Goal: Transaction & Acquisition: Obtain resource

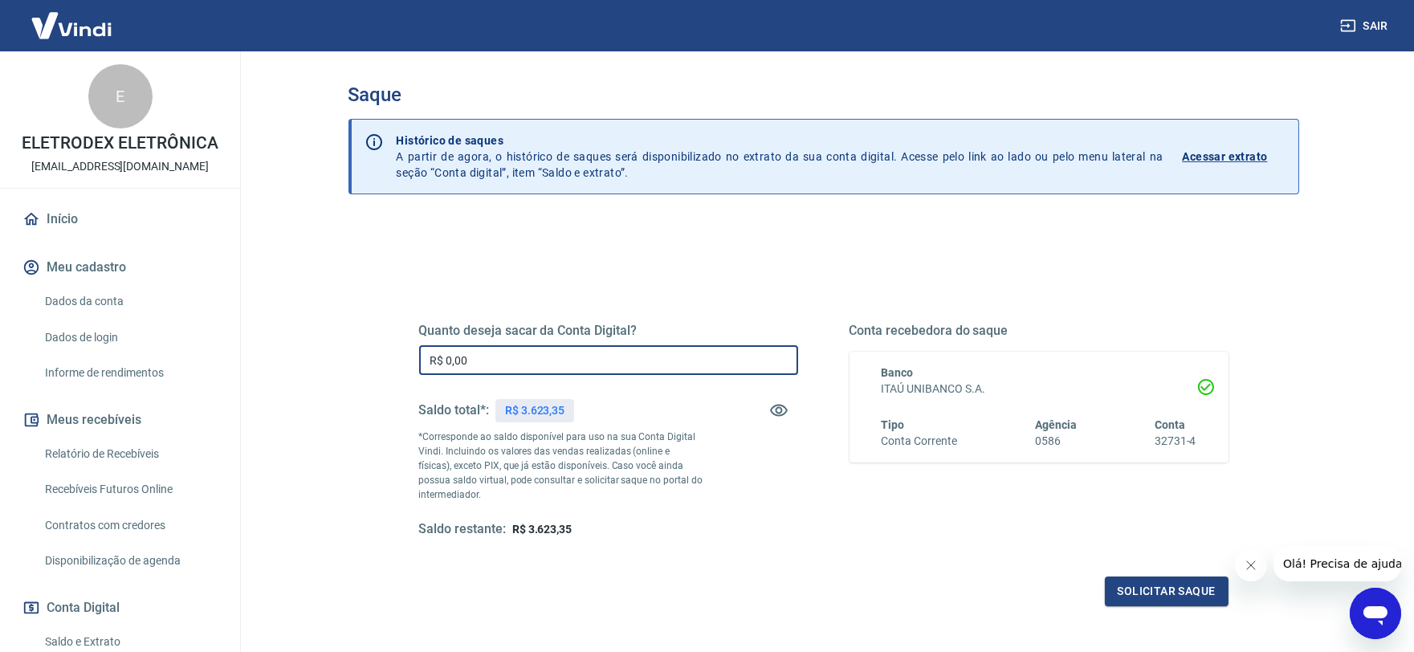
click at [502, 367] on input "R$ 0,00" at bounding box center [608, 360] width 379 height 30
type input "R$ 3.623,35"
click at [1125, 589] on button "Solicitar saque" at bounding box center [1167, 592] width 124 height 30
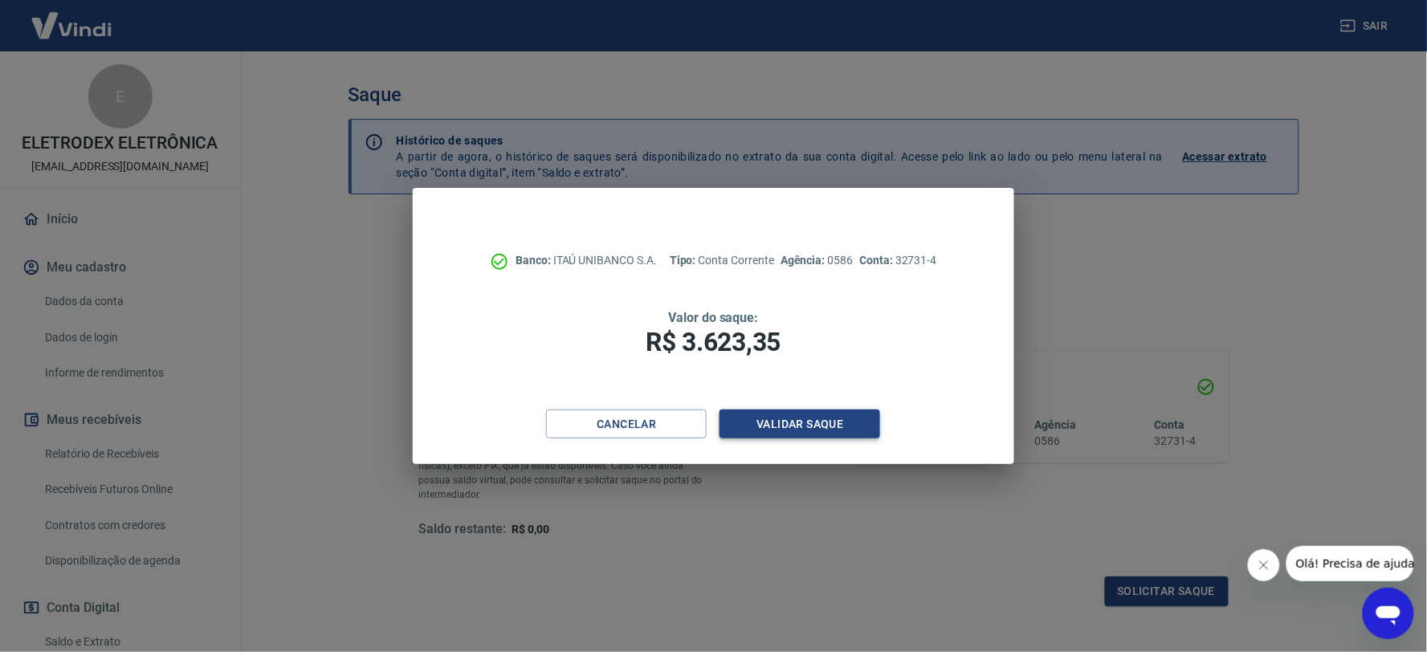
click at [779, 424] on button "Validar saque" at bounding box center [800, 425] width 161 height 30
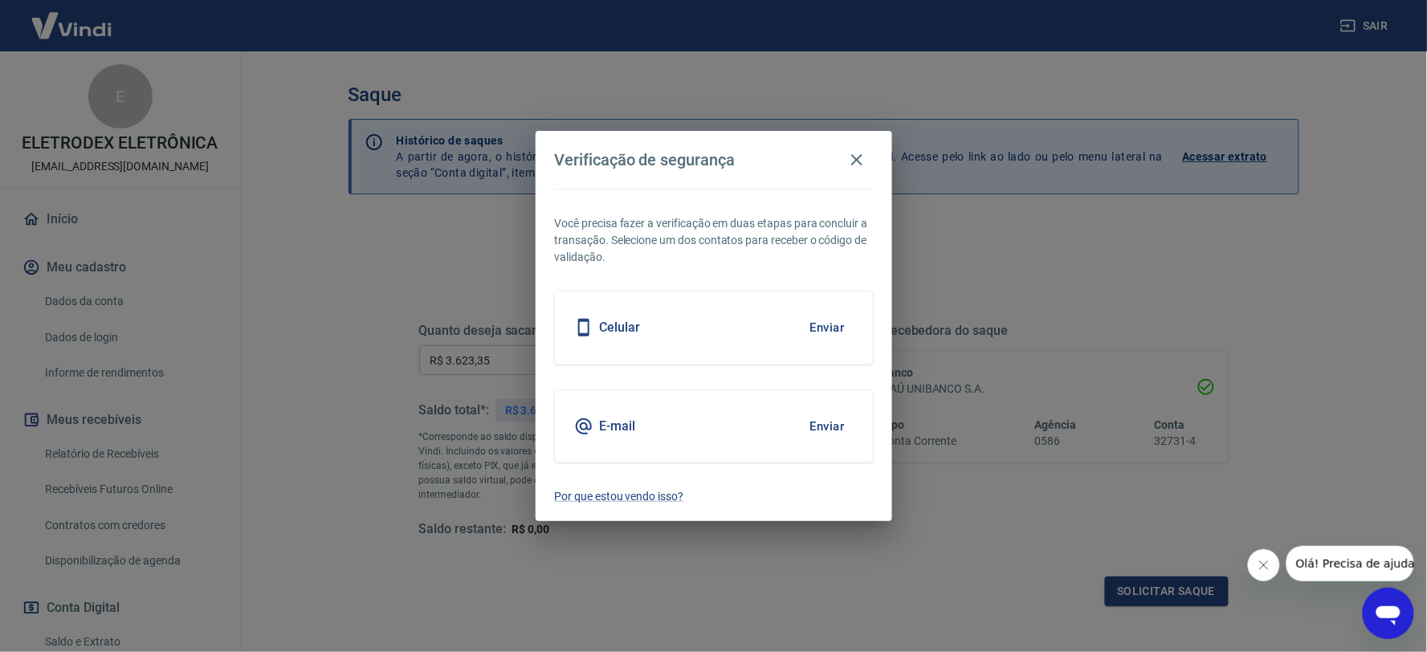
click at [825, 418] on button "Enviar" at bounding box center [828, 427] width 52 height 34
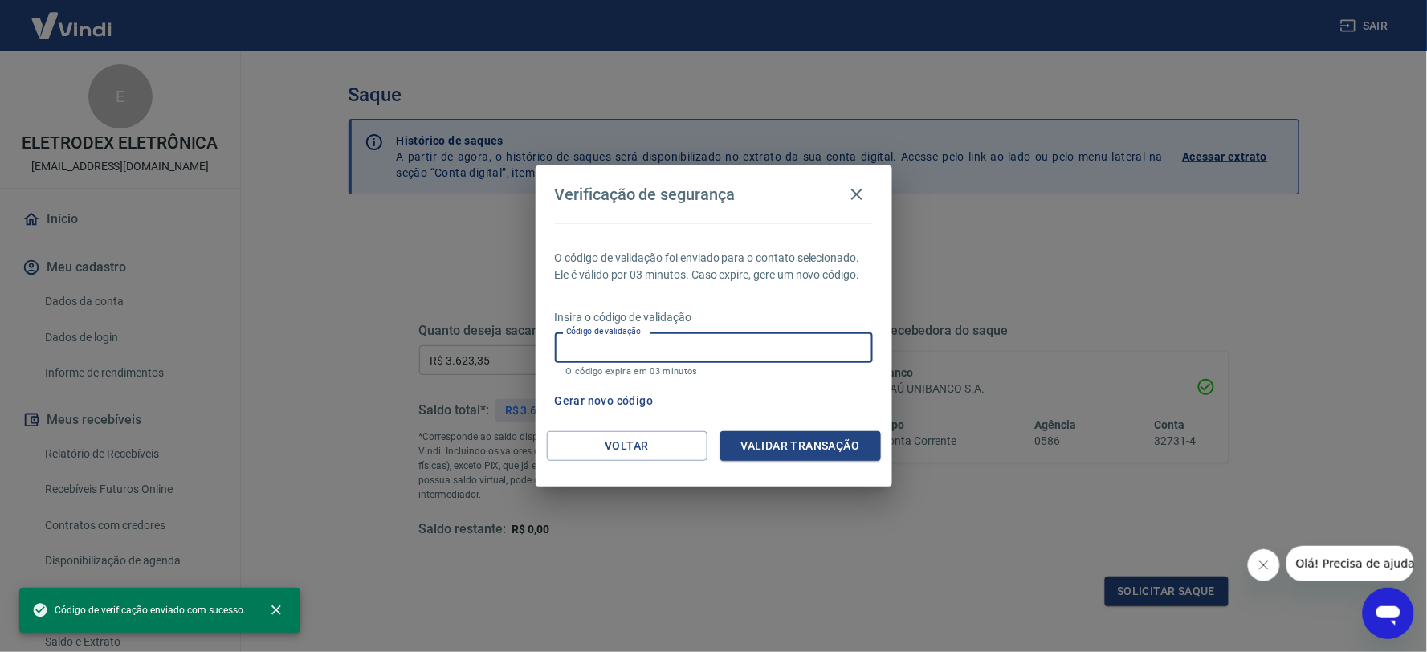
click at [622, 349] on input "Código de validação" at bounding box center [714, 348] width 318 height 30
paste input "915291"
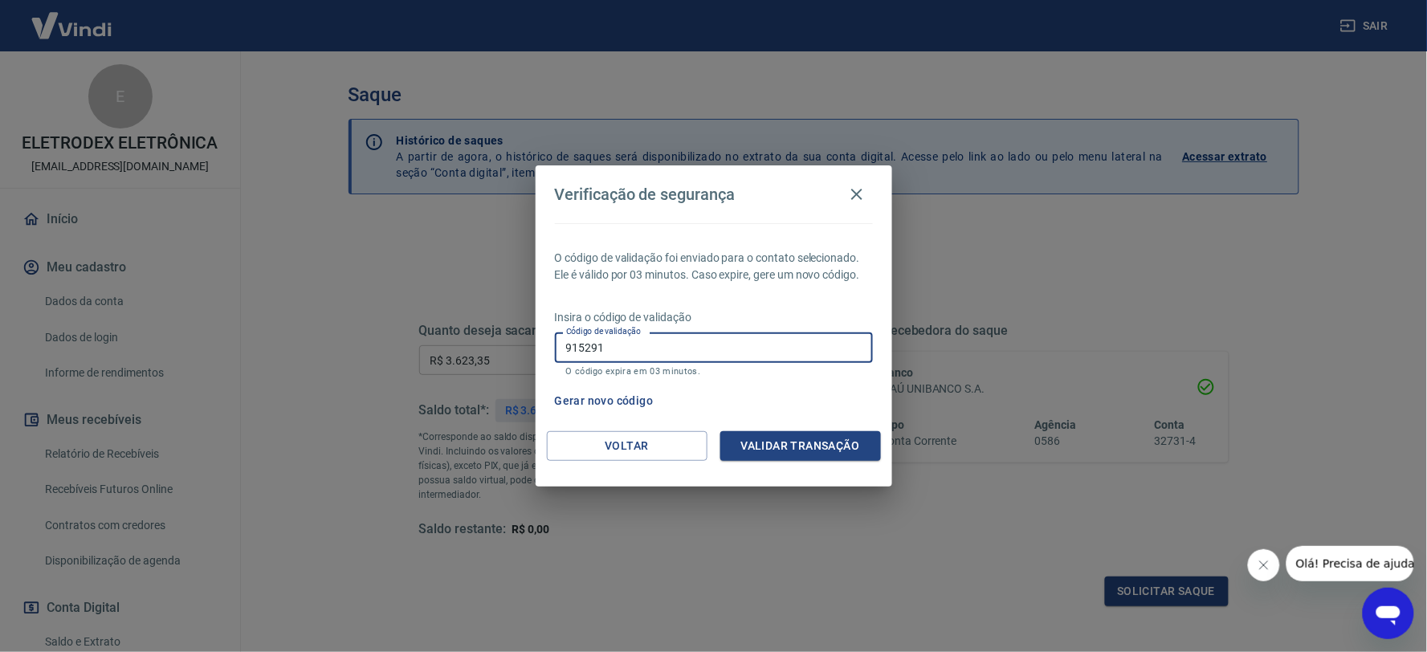
type input "915291"
click at [772, 422] on div "O código de validação foi enviado para o contato selecionado. Ele é válido por …" at bounding box center [714, 327] width 357 height 208
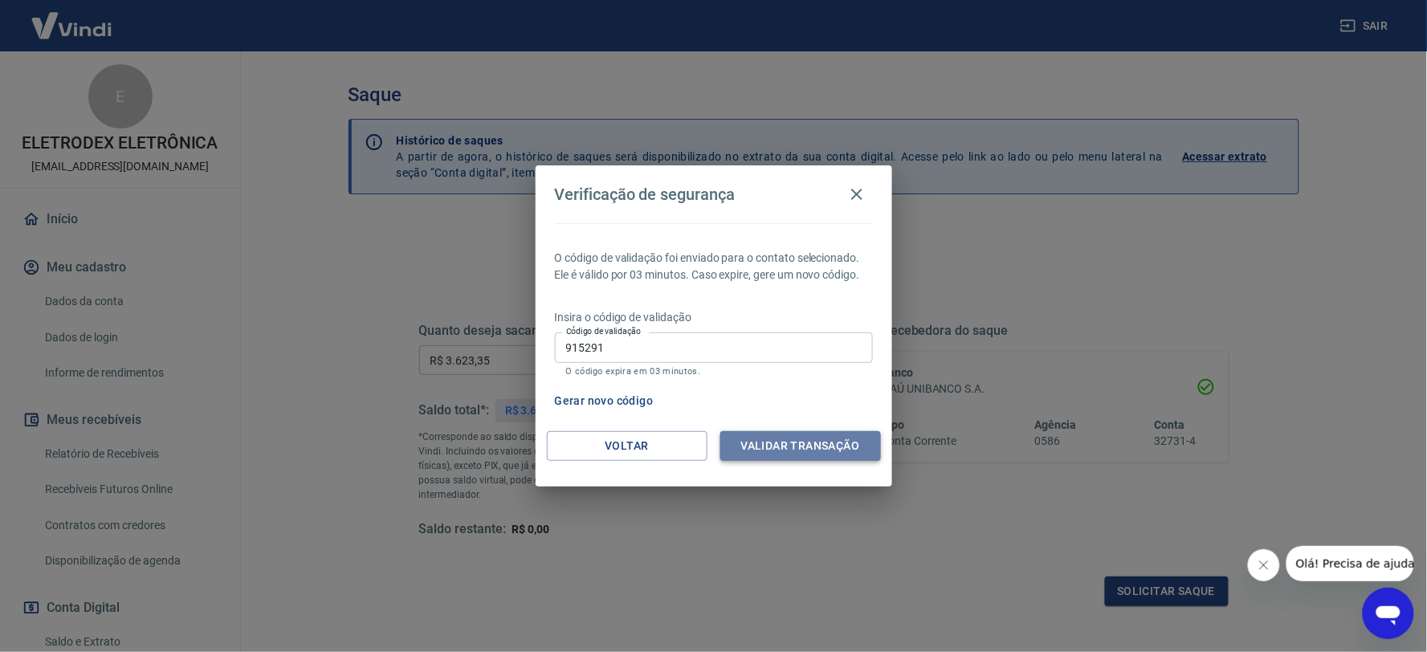
click at [785, 437] on button "Validar transação" at bounding box center [800, 446] width 161 height 30
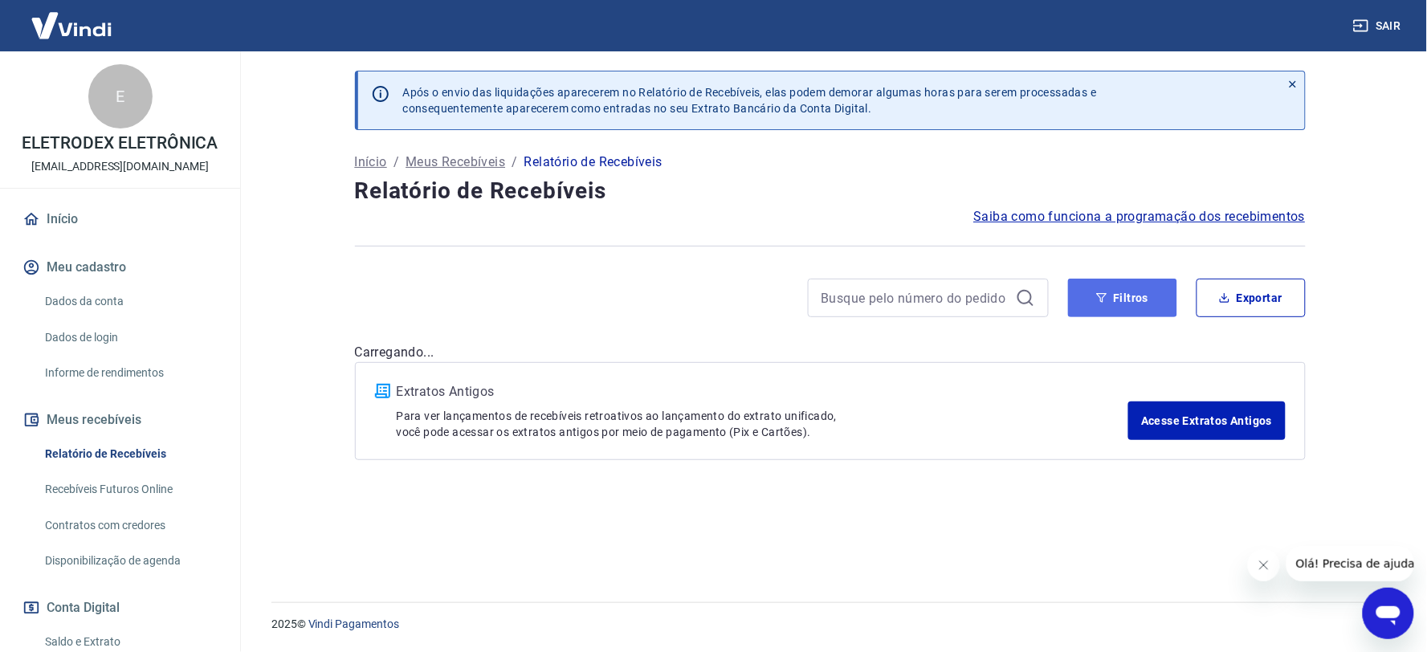
click at [1139, 285] on button "Filtros" at bounding box center [1122, 298] width 109 height 39
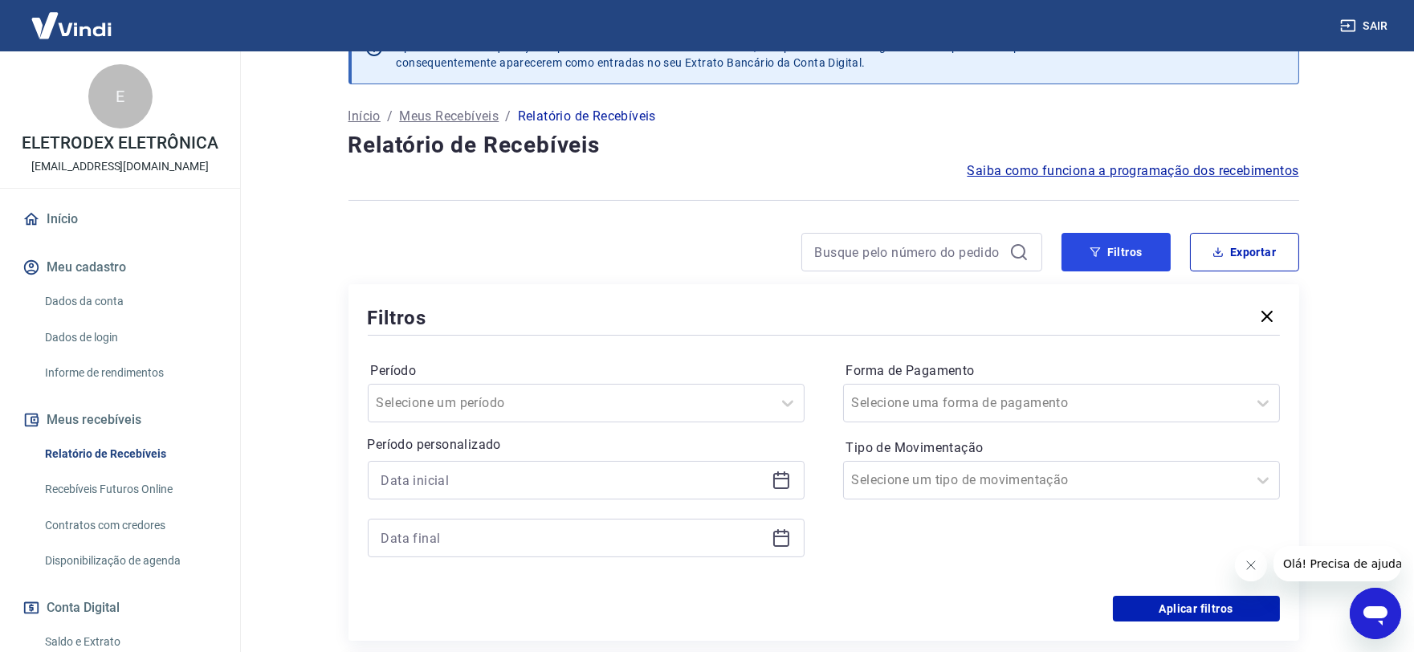
scroll to position [178, 0]
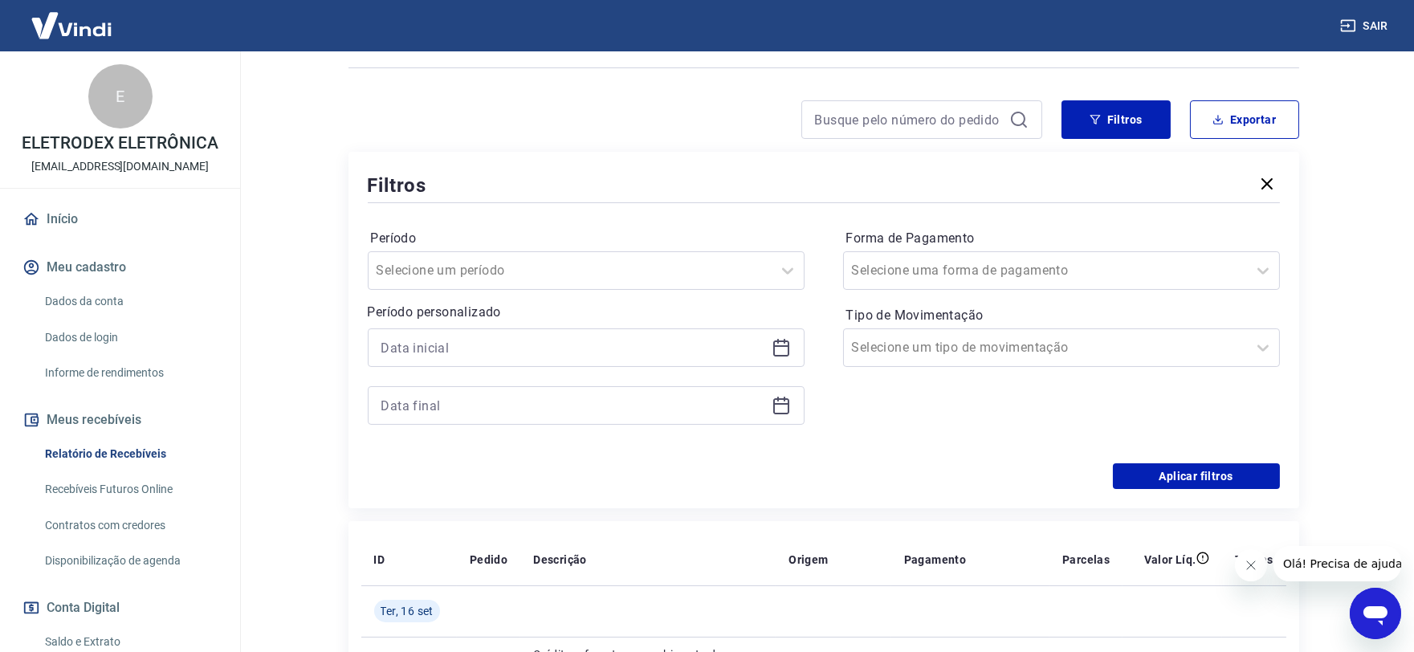
click at [777, 351] on icon at bounding box center [781, 347] width 19 height 19
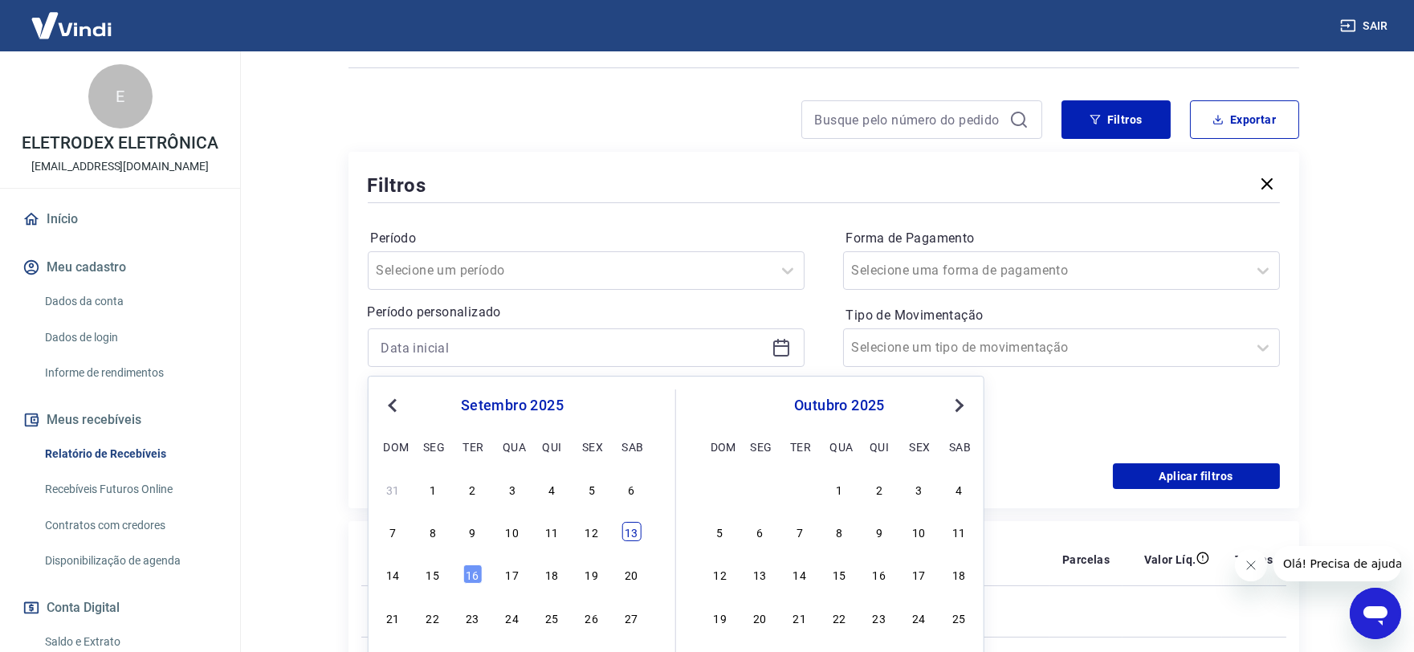
click at [635, 528] on div "13" at bounding box center [631, 531] width 19 height 19
type input "[DATE]"
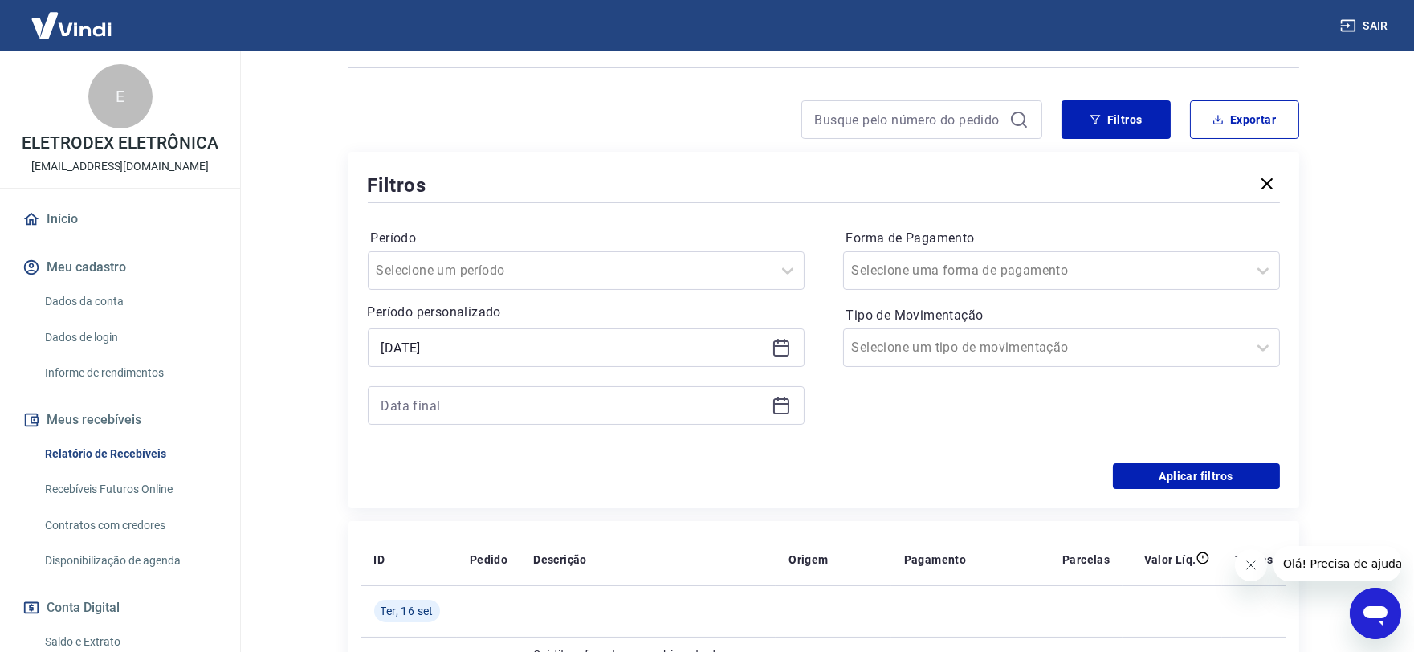
click at [784, 402] on icon at bounding box center [781, 405] width 19 height 19
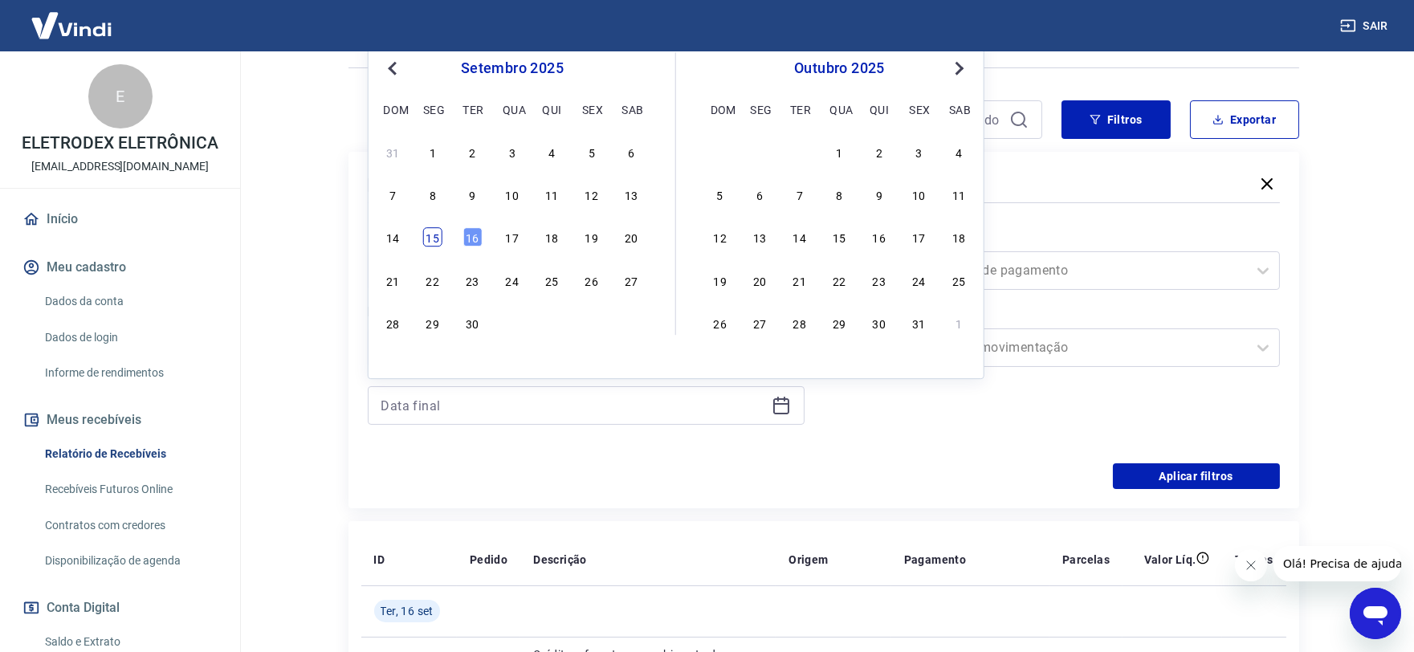
click at [429, 238] on div "15" at bounding box center [432, 237] width 19 height 19
type input "[DATE]"
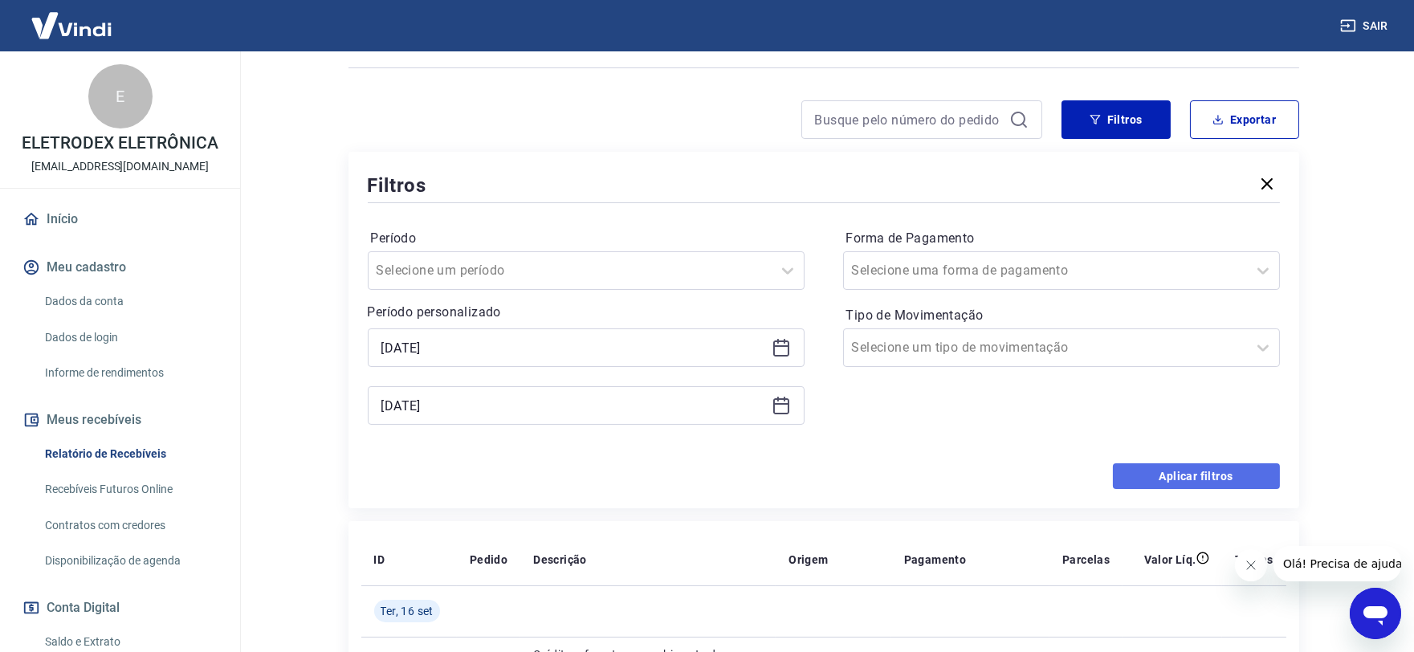
click at [1183, 483] on button "Aplicar filtros" at bounding box center [1196, 476] width 167 height 26
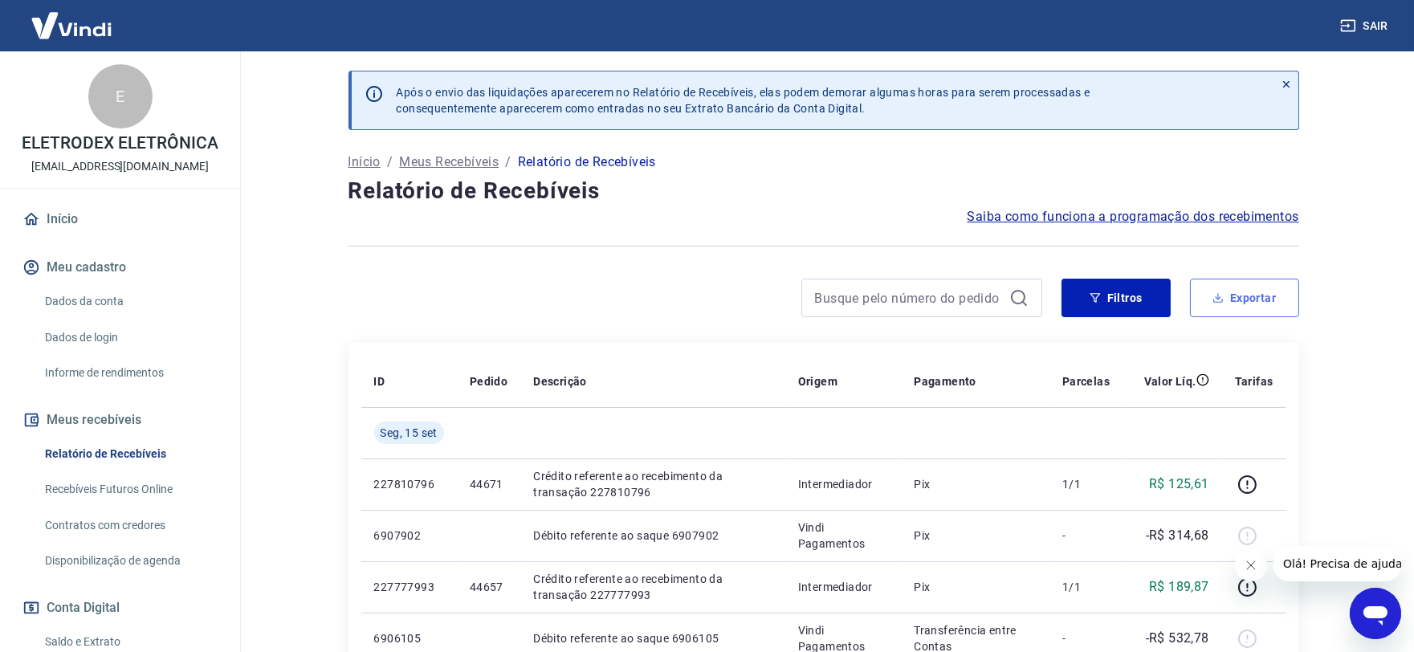
click at [1261, 298] on button "Exportar" at bounding box center [1244, 298] width 109 height 39
type input "[DATE]"
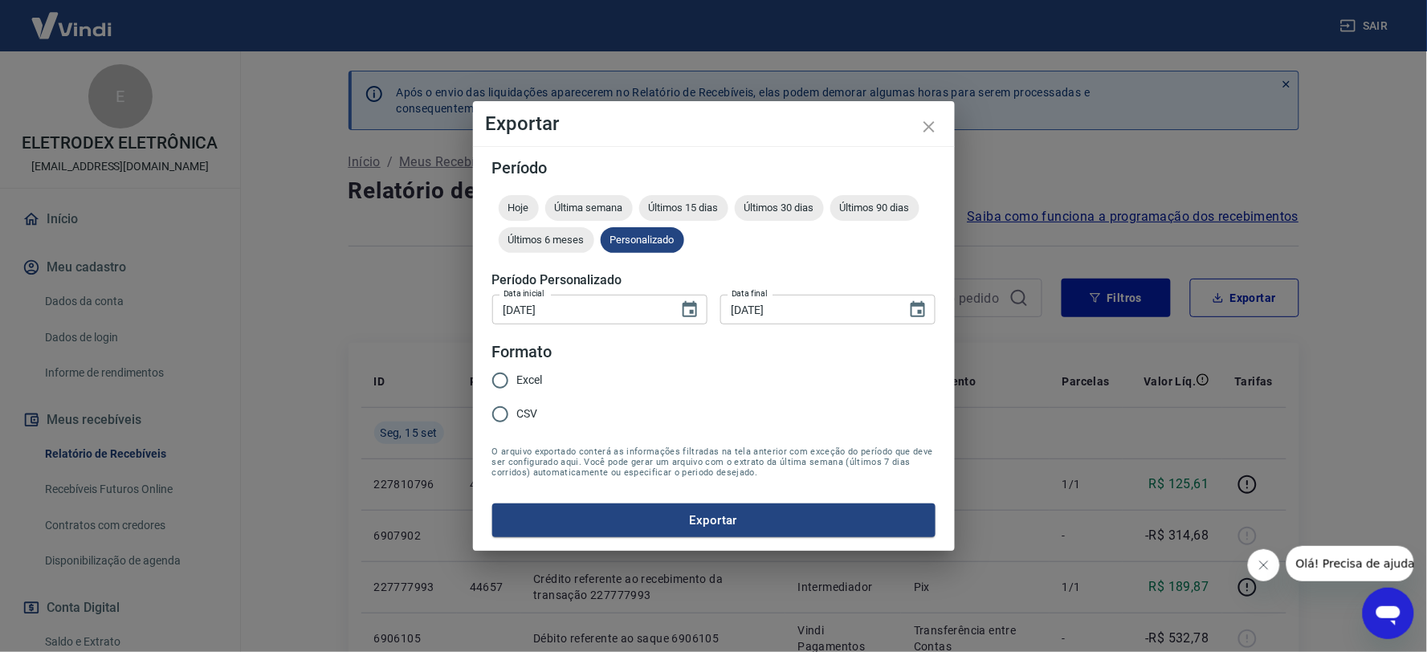
click at [525, 382] on span "Excel" at bounding box center [530, 380] width 26 height 17
click at [517, 382] on input "Excel" at bounding box center [501, 381] width 34 height 34
radio input "true"
click at [697, 517] on button "Exportar" at bounding box center [713, 521] width 443 height 34
